Goal: Task Accomplishment & Management: Use online tool/utility

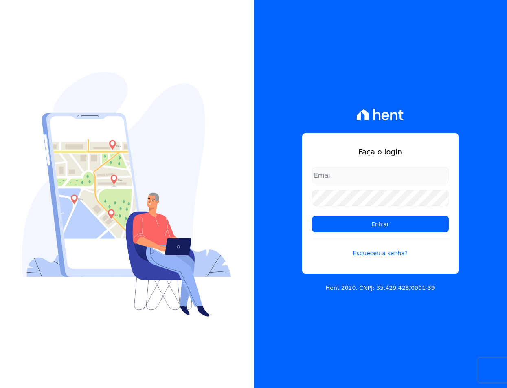
type input "[EMAIL_ADDRESS][DOMAIN_NAME]"
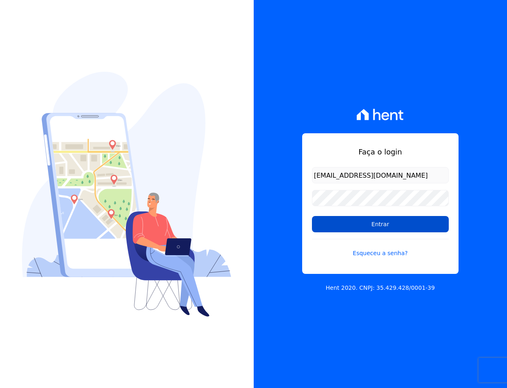
click at [358, 220] on input "Entrar" at bounding box center [380, 224] width 137 height 16
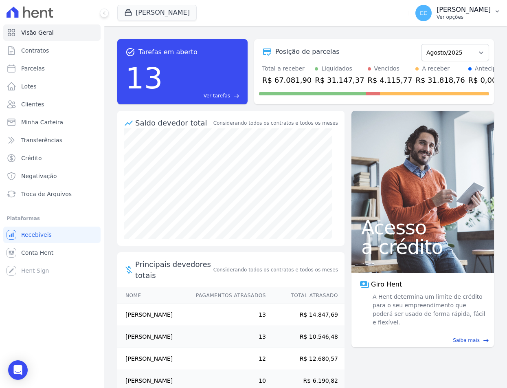
click at [493, 6] on button "CC [PERSON_NAME] Ver opções" at bounding box center [458, 13] width 98 height 23
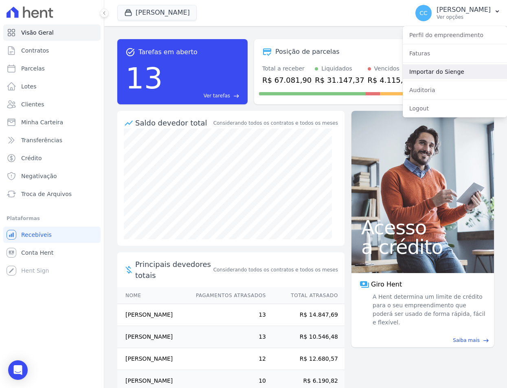
click at [449, 69] on link "Importar do Sienge" at bounding box center [455, 71] width 104 height 15
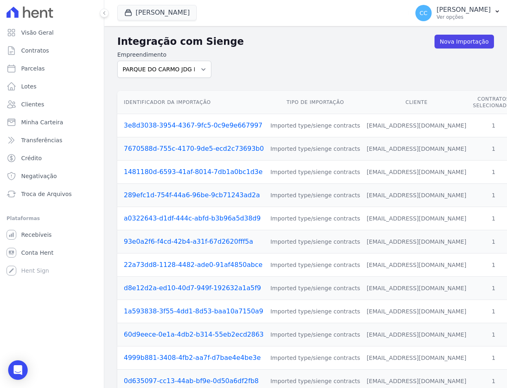
drag, startPoint x: 160, startPoint y: 56, endPoint x: 159, endPoint y: 61, distance: 4.5
click at [159, 56] on label "Empreendimento" at bounding box center [164, 55] width 94 height 9
click at [159, 61] on select "PARQUE DO CARMO JDG EMPREENDIMENTO IMOBILIARIO SPE LTDA VIVENCI GUAIANASES" at bounding box center [164, 69] width 94 height 17
click at [161, 70] on select "PARQUE DO CARMO JDG EMPREENDIMENTO IMOBILIARIO SPE LTDA VIVENCI GUAIANASES" at bounding box center [164, 69] width 94 height 17
select select "63cc6273-42e6-4b24-80dd-3ee0cbed8772"
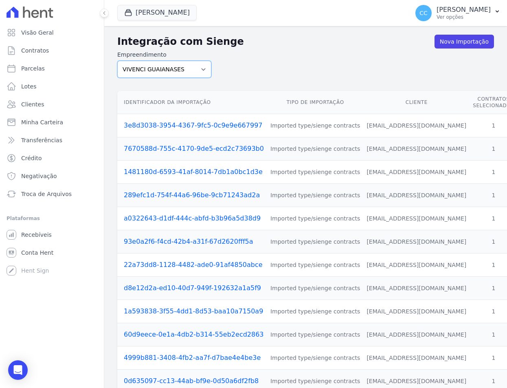
click at [117, 61] on select "PARQUE DO CARMO JDG EMPREENDIMENTO IMOBILIARIO SPE LTDA VIVENCI GUAIANASES" at bounding box center [164, 69] width 94 height 17
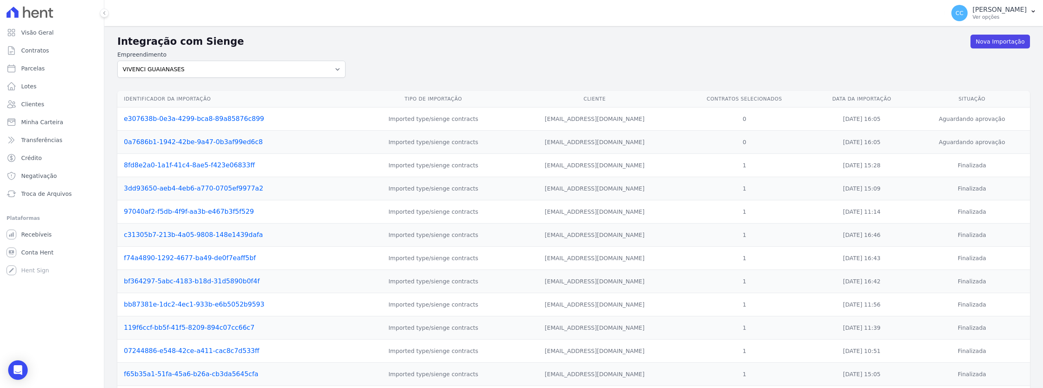
click at [152, 123] on td "e307638b-0e3a-4299-bca8-89a85876c899" at bounding box center [236, 119] width 239 height 23
click at [148, 120] on link "e307638b-0e3a-4299-bca8-89a85876c899" at bounding box center [194, 119] width 140 height 8
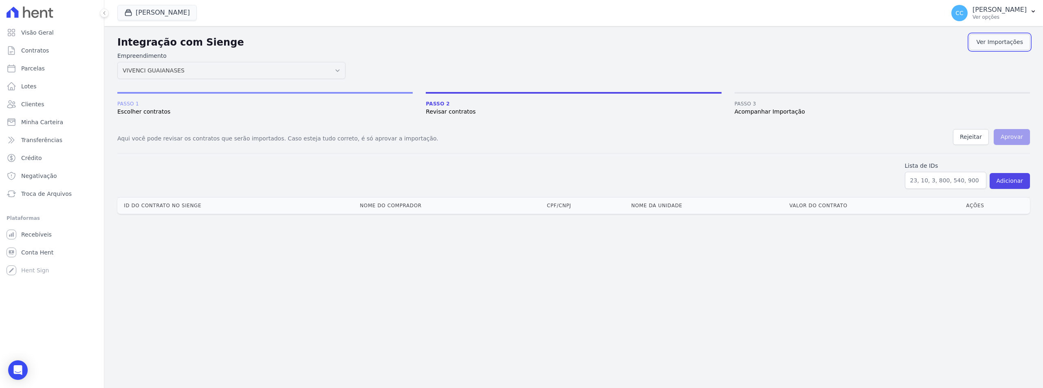
click at [507, 47] on link "Ver Importações" at bounding box center [999, 42] width 61 height 16
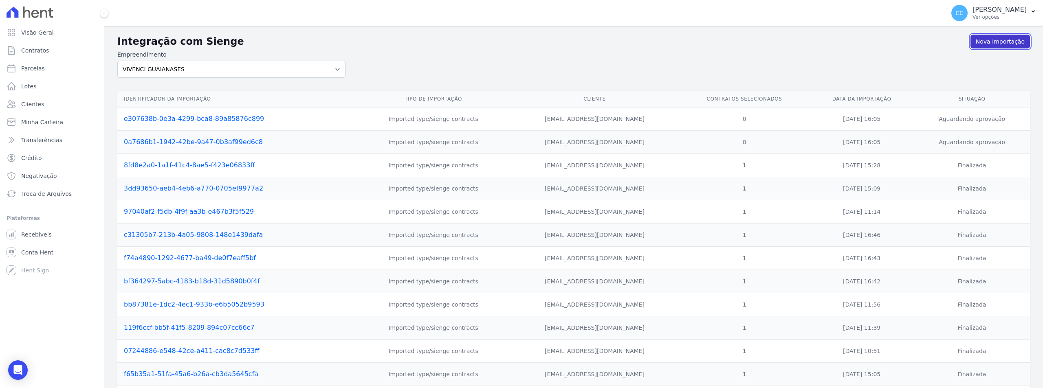
click at [507, 47] on link "Nova Importação" at bounding box center [1000, 42] width 59 height 14
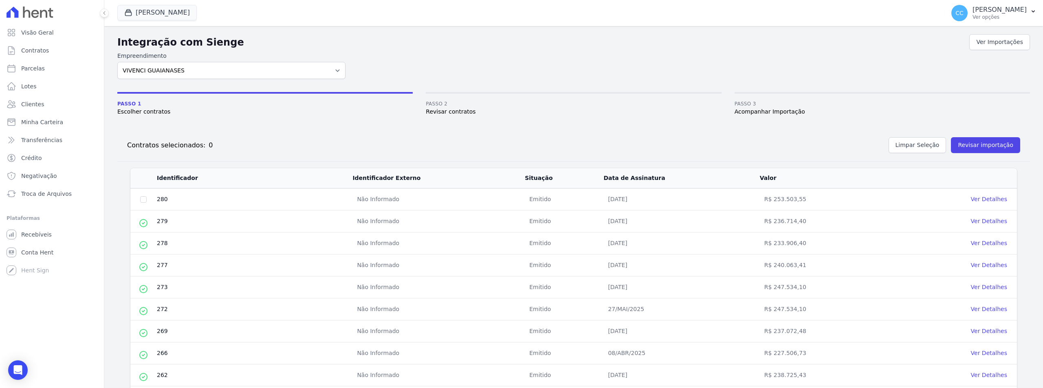
click at [145, 196] on td at bounding box center [143, 200] width 26 height 22
click at [142, 203] on td at bounding box center [143, 200] width 26 height 22
click at [143, 202] on input "checkbox" at bounding box center [143, 199] width 7 height 7
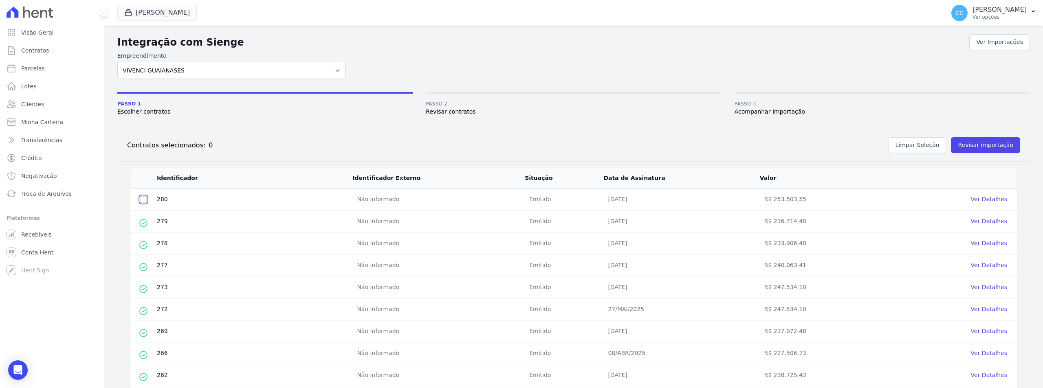
checkbox input "true"
click at [507, 145] on button "Revisar importação" at bounding box center [985, 145] width 69 height 16
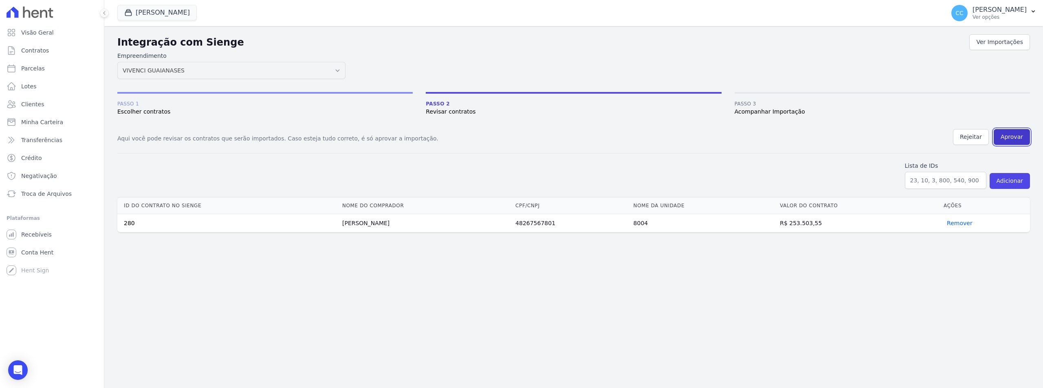
click at [507, 136] on button "Aprovar" at bounding box center [1012, 137] width 36 height 16
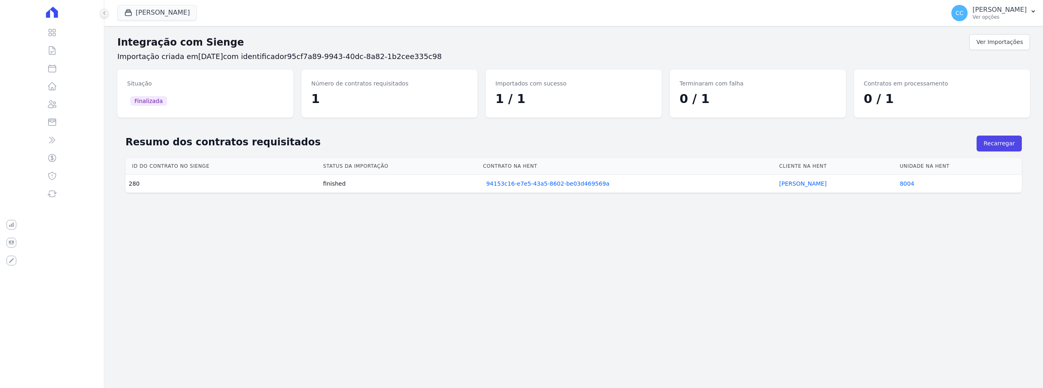
click at [101, 10] on button at bounding box center [104, 13] width 9 height 9
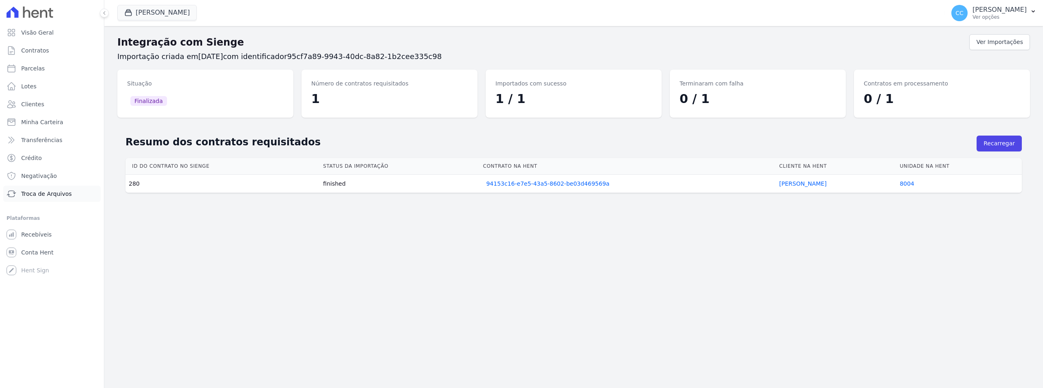
click at [37, 195] on span "Troca de Arquivos" at bounding box center [46, 194] width 51 height 8
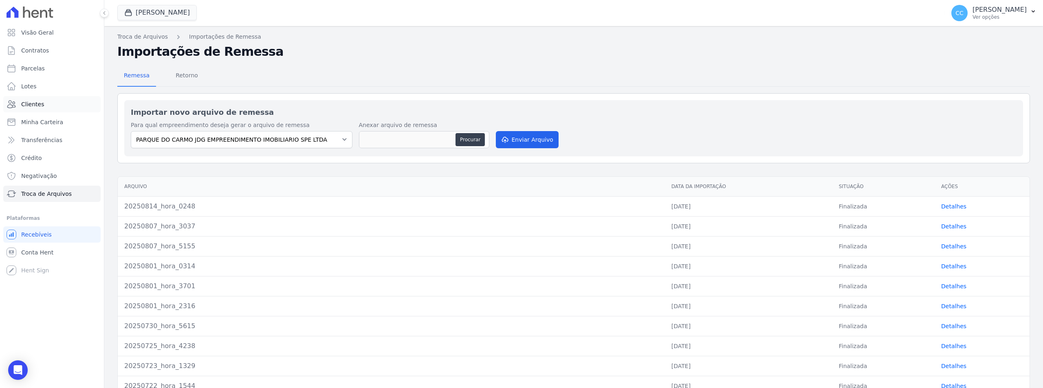
click at [25, 110] on link "Clientes" at bounding box center [51, 104] width 97 height 16
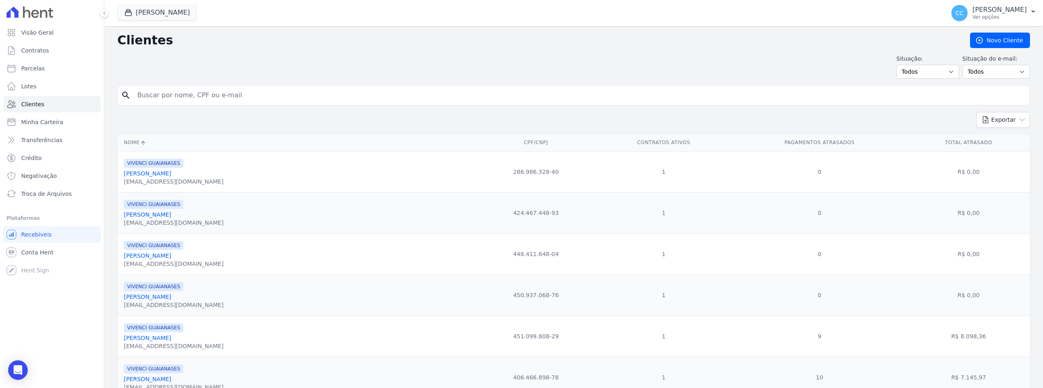
click at [269, 96] on input "search" at bounding box center [579, 95] width 894 height 16
type input "ALINE"
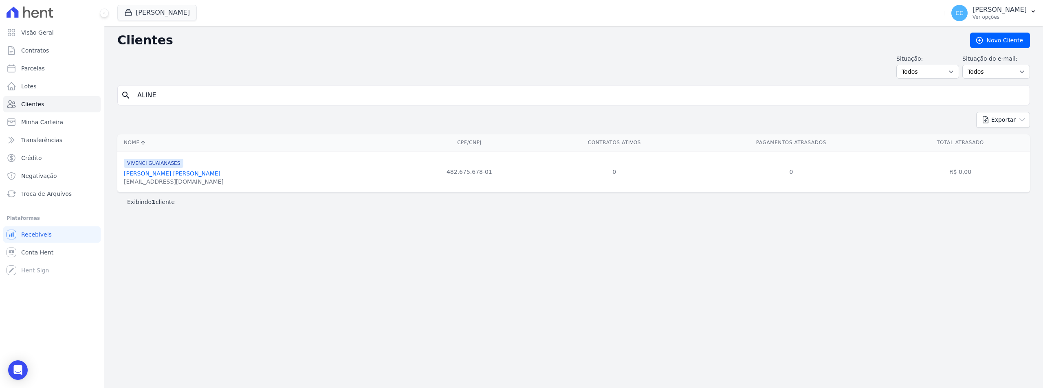
click at [163, 174] on link "Aline Aparecida Peres Viana" at bounding box center [172, 173] width 97 height 7
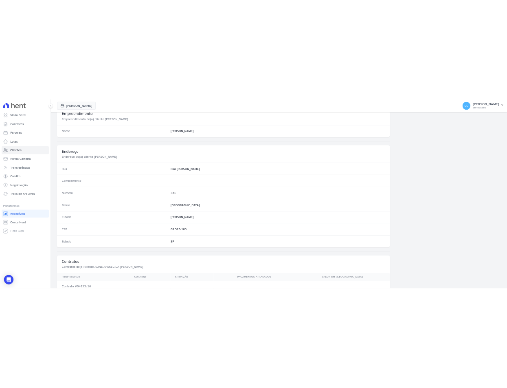
scroll to position [374, 0]
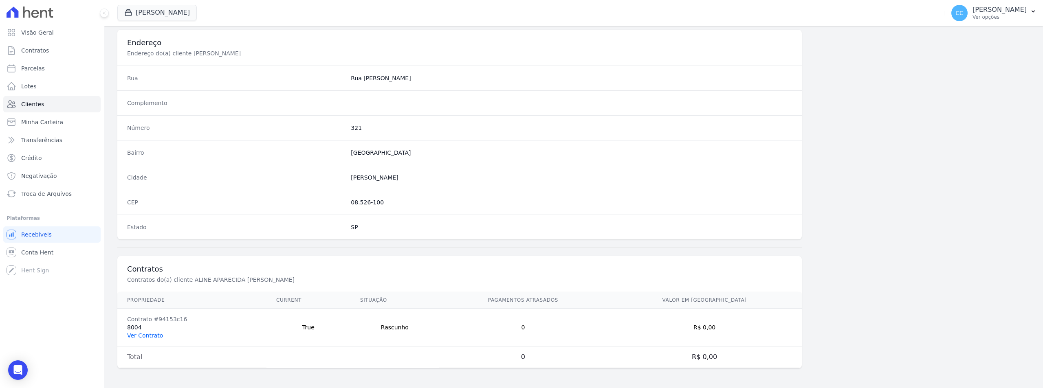
click at [150, 334] on link "Ver Contrato" at bounding box center [145, 335] width 36 height 7
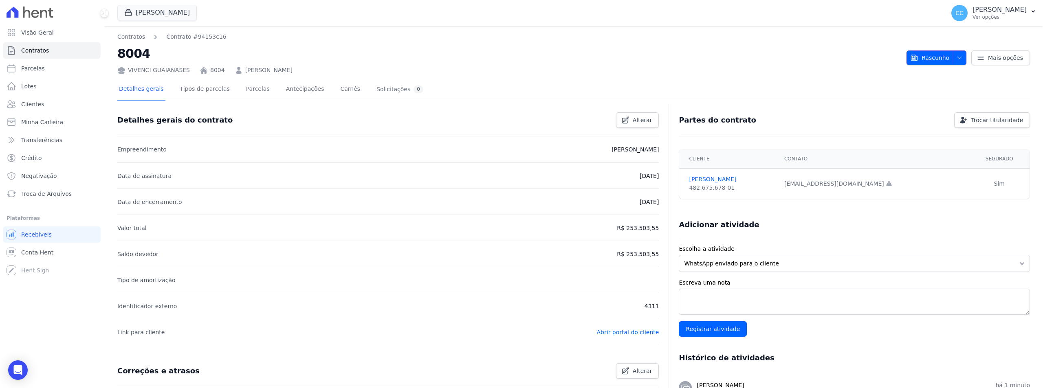
click at [507, 56] on icon "button" at bounding box center [959, 58] width 7 height 7
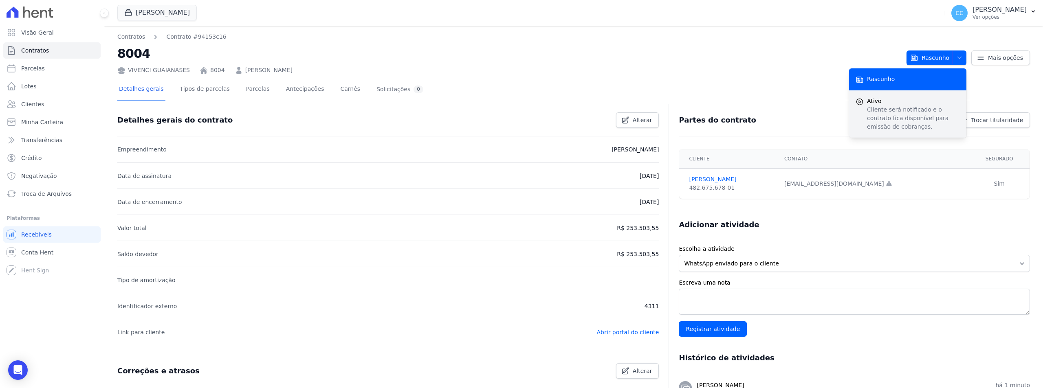
click at [507, 104] on span "Ativo" at bounding box center [913, 101] width 93 height 9
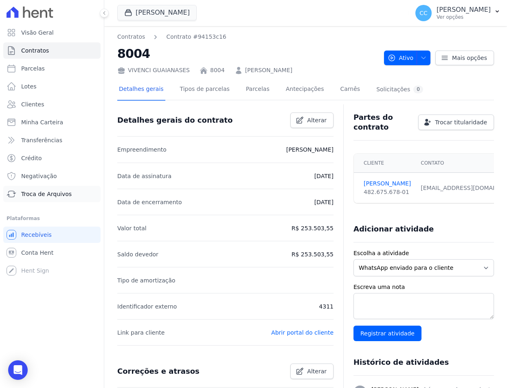
click at [49, 189] on link "Troca de Arquivos" at bounding box center [51, 194] width 97 height 16
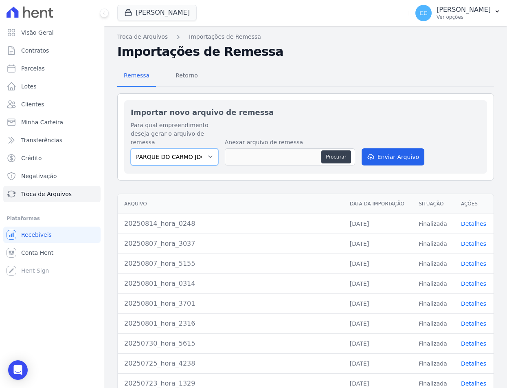
click at [187, 154] on select "PARQUE DO CARMO JDG EMPREENDIMENTO IMOBILIARIO SPE LTDA VIVENCI GUAIANASES" at bounding box center [175, 156] width 88 height 17
select select "63cc6273-42e6-4b24-80dd-3ee0cbed8772"
click at [131, 148] on select "PARQUE DO CARMO JDG EMPREENDIMENTO IMOBILIARIO SPE LTDA VIVENCI GUAIANASES" at bounding box center [175, 156] width 88 height 17
click at [340, 150] on button "Procurar" at bounding box center [335, 156] width 29 height 13
type input "20250815_hora_3726"
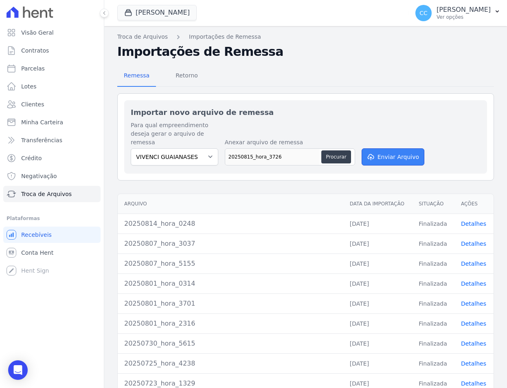
click at [388, 148] on button "Enviar Arquivo" at bounding box center [393, 156] width 63 height 17
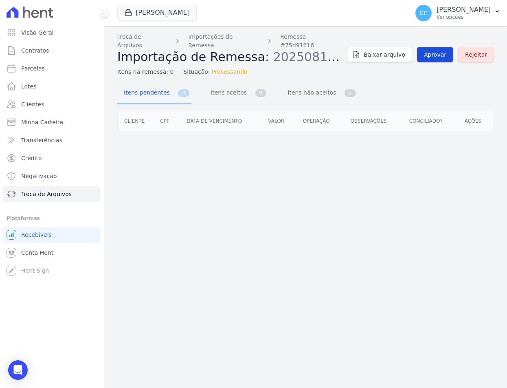
click at [433, 55] on link "Aprovar" at bounding box center [435, 54] width 36 height 15
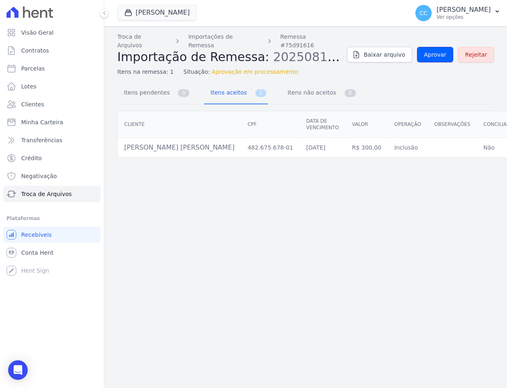
click at [433, 55] on link "Aprovar" at bounding box center [435, 54] width 36 height 15
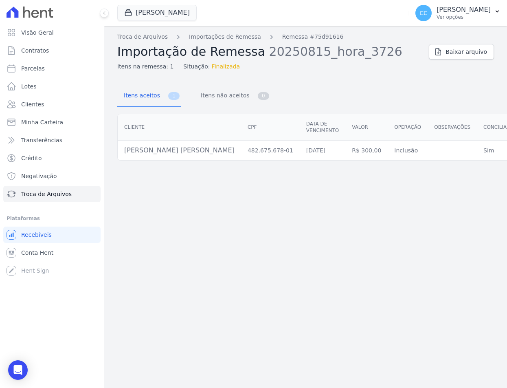
click at [330, 284] on div "Troca de Arquivos Importações de Remessa Remessa #75d91616 Importação de Remess…" at bounding box center [305, 207] width 403 height 362
click at [405, 296] on div "Troca de Arquivos Importações de Remessa Remessa #75d91616 Importação de Remess…" at bounding box center [305, 207] width 403 height 362
click at [317, 300] on div "Troca de Arquivos Importações de Remessa Remessa #75d91616 Importação de Remess…" at bounding box center [305, 207] width 403 height 362
click at [250, 370] on div "Troca de Arquivos Importações de Remessa Remessa #75d91616 Importação de Remess…" at bounding box center [305, 207] width 403 height 362
click at [277, 281] on div "Troca de Arquivos Importações de Remessa Remessa #75d91616 Importação de Remess…" at bounding box center [305, 207] width 403 height 362
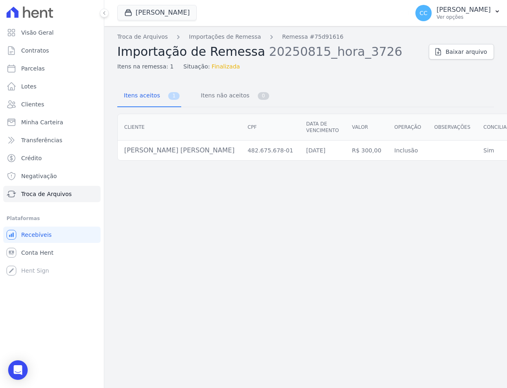
click at [347, 250] on div "Troca de Arquivos Importações de Remessa Remessa #75d91616 Importação de Remess…" at bounding box center [305, 207] width 403 height 362
